Goal: Transaction & Acquisition: Book appointment/travel/reservation

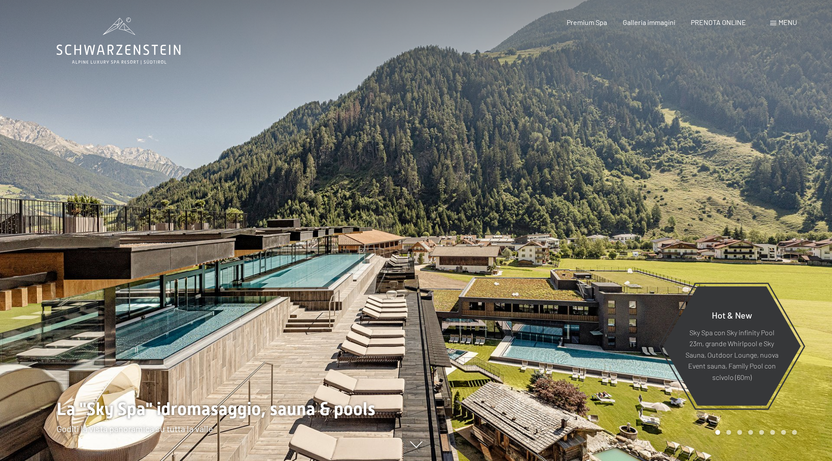
click at [728, 21] on span "PRENOTA ONLINE" at bounding box center [718, 22] width 55 height 8
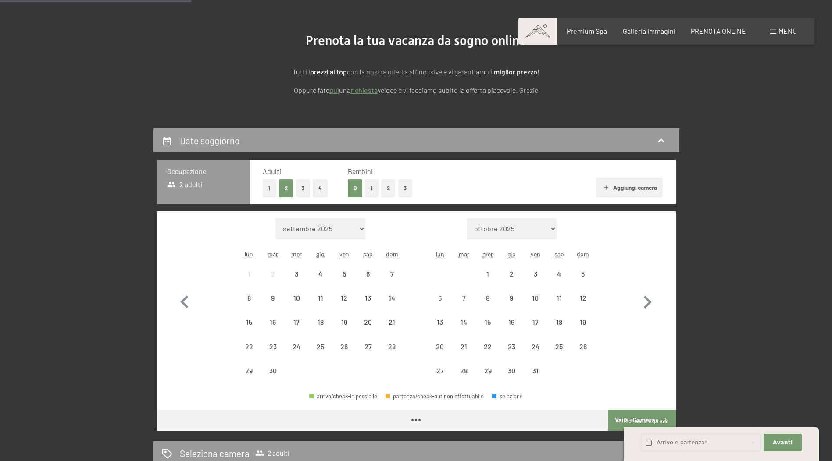
drag, startPoint x: 253, startPoint y: 283, endPoint x: 86, endPoint y: 328, distance: 172.6
click at [107, 331] on div "Date soggiorno Occupazione 2 adulti Adulti 1 2 3 4 Bambini 0 1 2 3 Aggiungi cam…" at bounding box center [416, 355] width 665 height 453
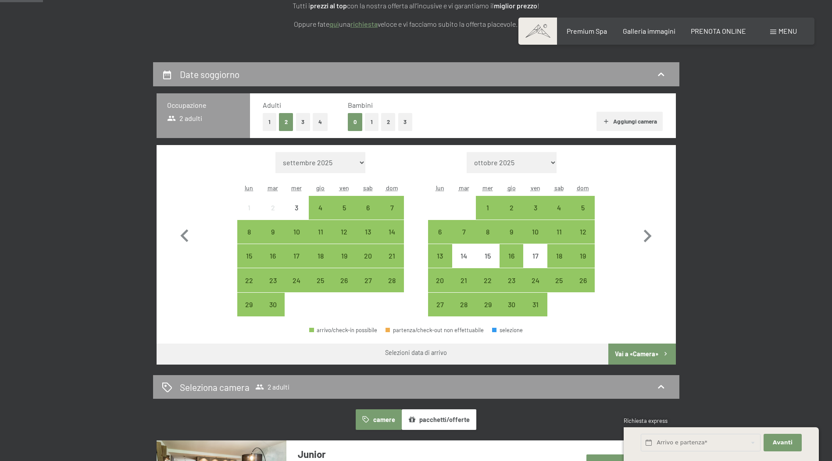
scroll to position [88, 0]
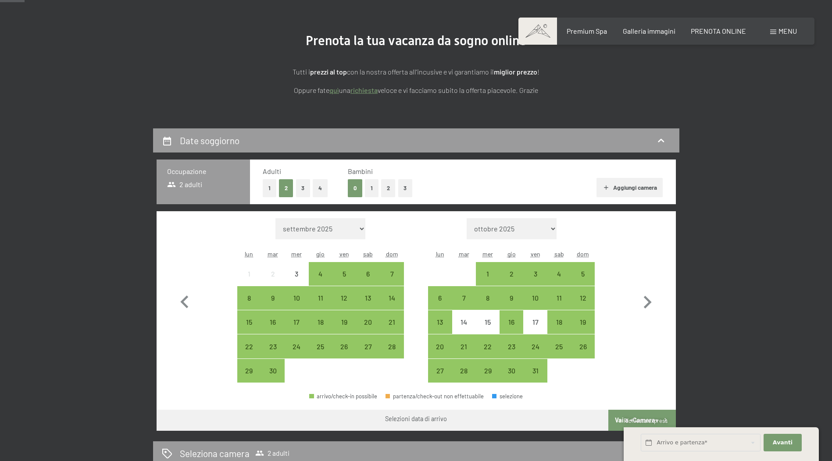
click at [325, 229] on select "settembre 2025 ottobre 2025 novembre 2025 dicembre 2025 gennaio 2026 febbraio 2…" at bounding box center [320, 228] width 90 height 21
select select "2026-06-01"
select select "2026-07-01"
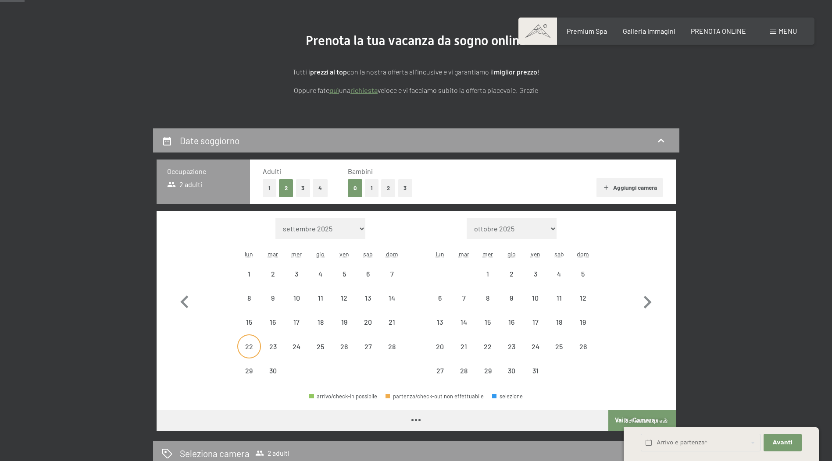
click at [246, 344] on div "22" at bounding box center [249, 354] width 22 height 22
select select "2026-06-01"
select select "2026-07-01"
click at [392, 349] on div "28" at bounding box center [392, 354] width 22 height 22
select select "2026-06-01"
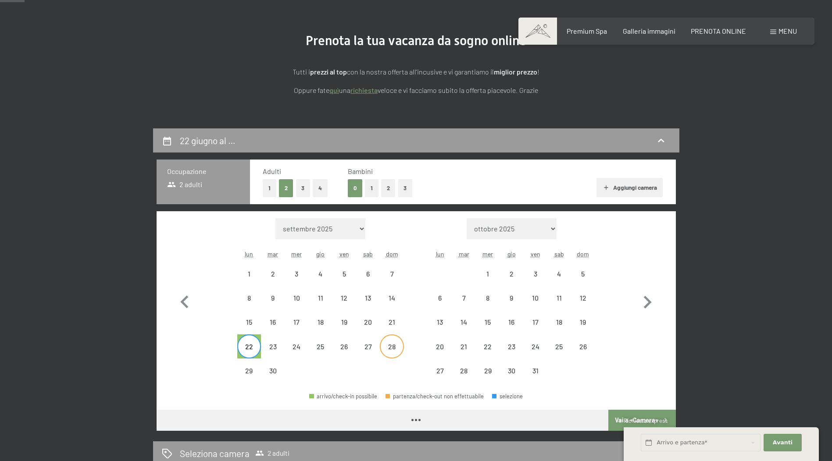
select select "2026-07-01"
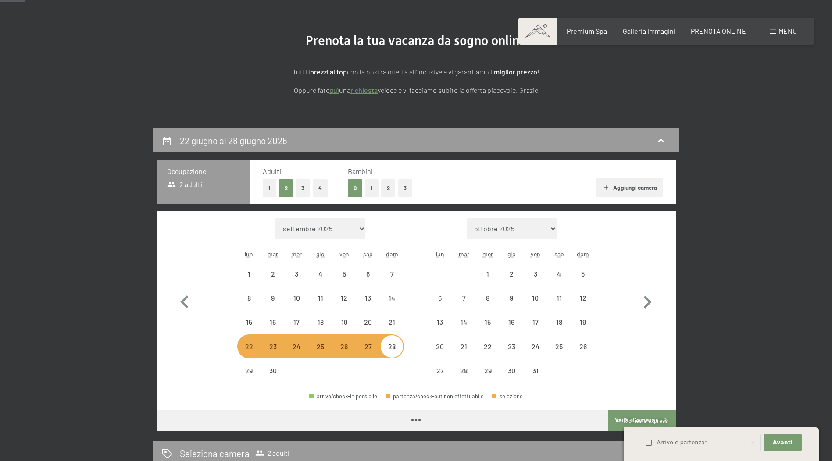
select select "2026-06-01"
select select "2026-07-01"
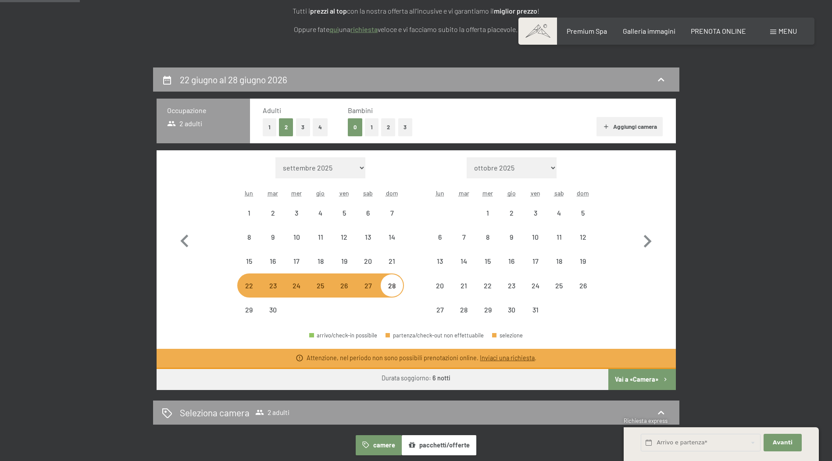
scroll to position [307, 0]
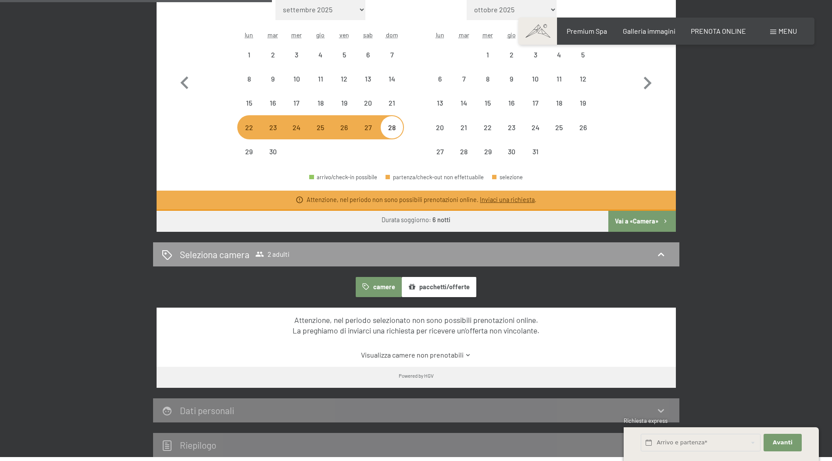
click at [633, 222] on button "Vai a «Camera»" at bounding box center [641, 221] width 67 height 21
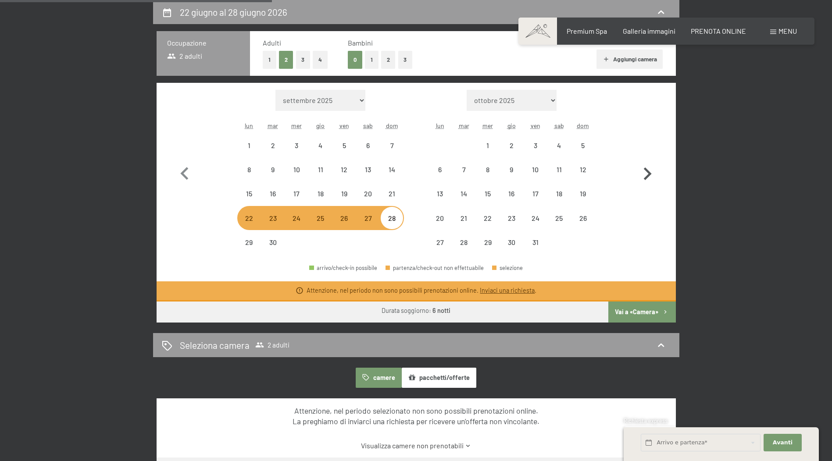
select select "2026-06-01"
select select "2026-07-01"
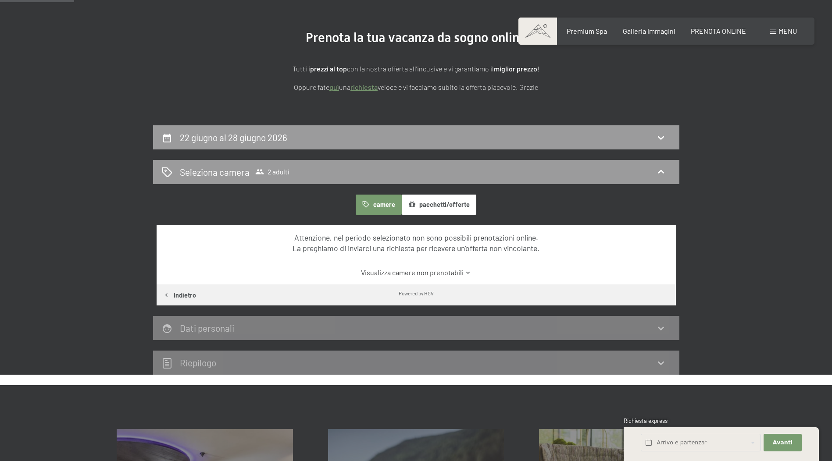
scroll to position [41, 0]
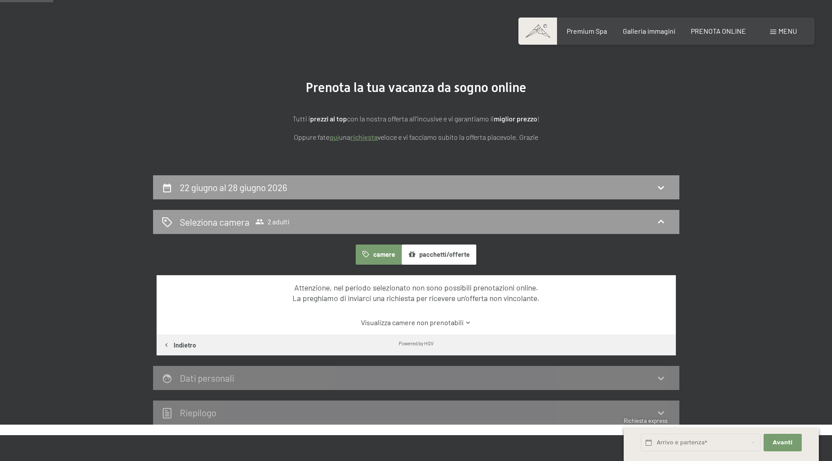
click at [434, 254] on button "pacchetti/offerte" at bounding box center [439, 255] width 75 height 20
click at [373, 259] on span "Consenso marketing*" at bounding box center [365, 256] width 66 height 9
click at [328, 259] on input "Consenso marketing*" at bounding box center [323, 256] width 9 height 9
checkbox input "false"
click at [312, 192] on div "22 giugno al 28 giugno 2026" at bounding box center [416, 187] width 509 height 13
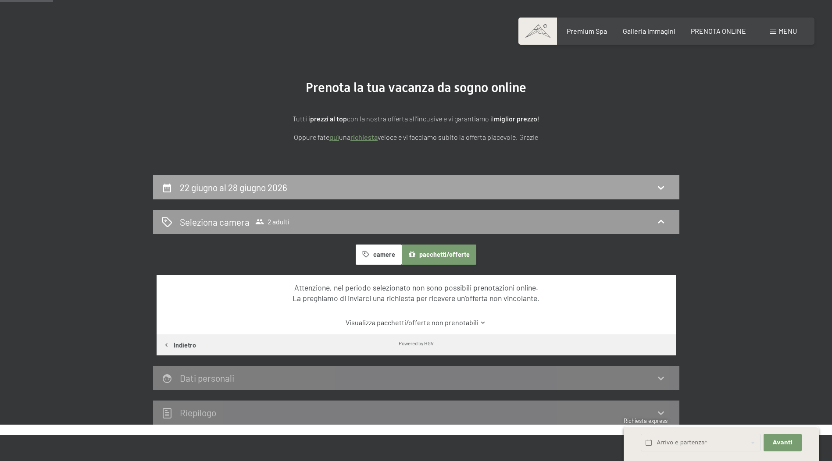
select select "2026-06-01"
select select "2026-07-01"
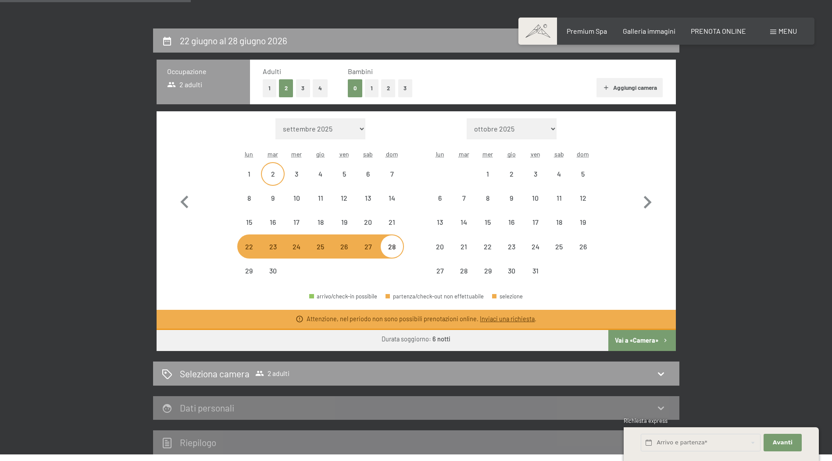
scroll to position [172, 0]
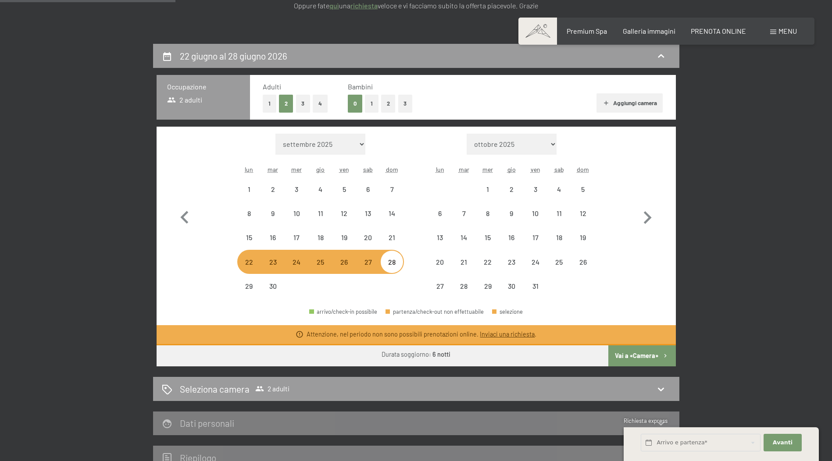
click at [312, 144] on select "settembre 2025 ottobre 2025 novembre 2025 dicembre 2025 gennaio 2026 febbraio 2…" at bounding box center [320, 144] width 90 height 21
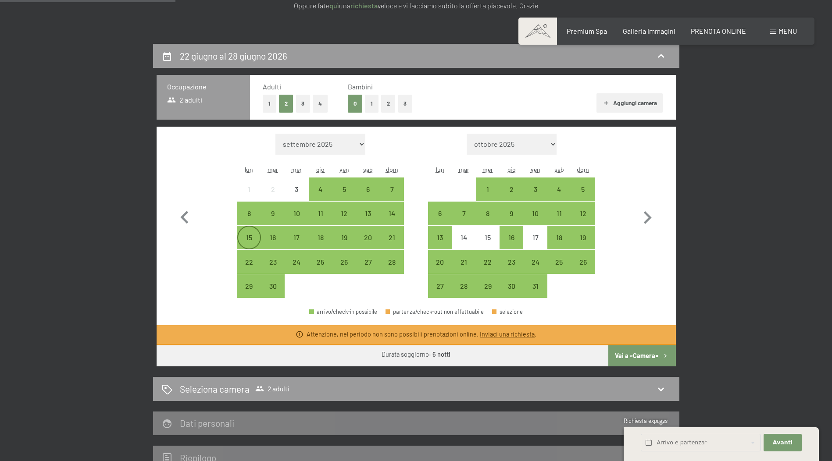
click at [254, 248] on div "15" at bounding box center [249, 245] width 22 height 22
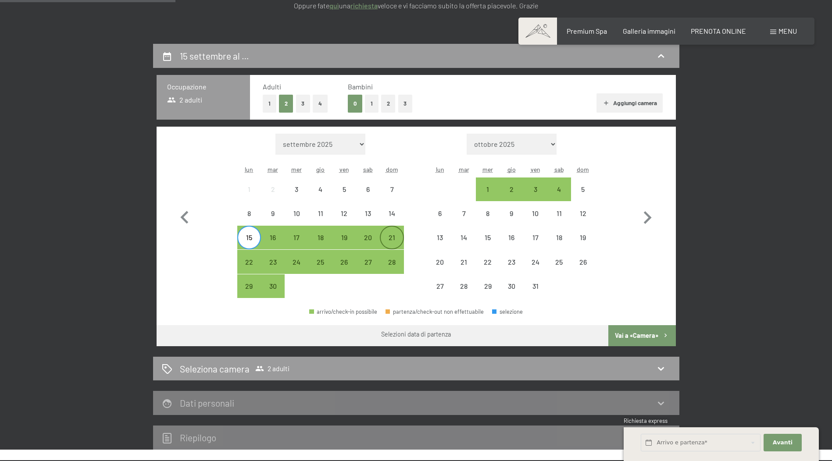
click at [390, 238] on div "21" at bounding box center [392, 245] width 22 height 22
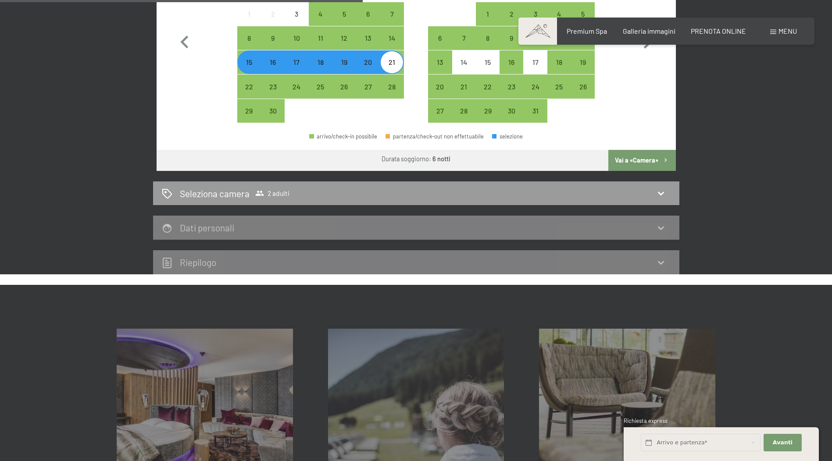
click at [638, 157] on button "Vai a «Camera»" at bounding box center [641, 160] width 67 height 21
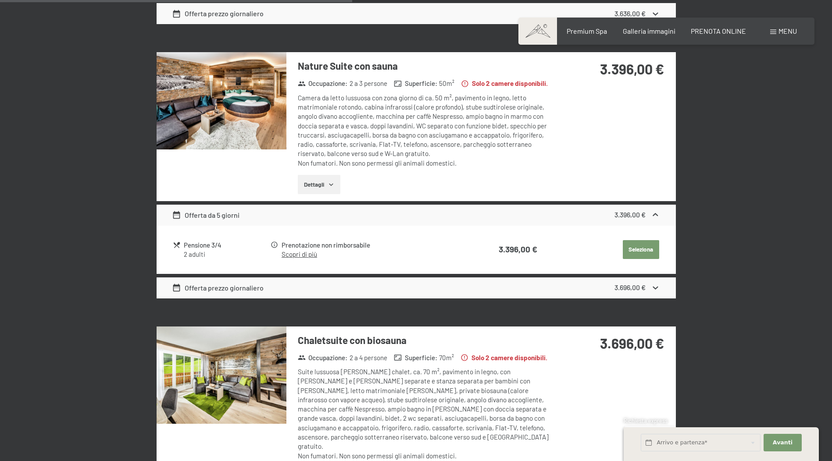
scroll to position [1050, 0]
